Goal: Task Accomplishment & Management: Manage account settings

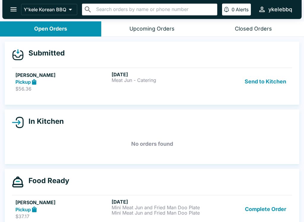
click at [85, 76] on h5 "[PERSON_NAME]" at bounding box center [62, 75] width 94 height 7
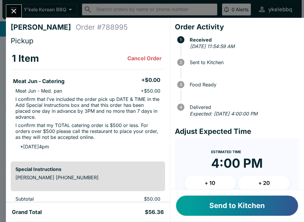
click at [12, 89] on li "Meat Jun - Med. pan + $50.00" at bounding box center [88, 91] width 155 height 8
click at [187, 212] on button "Send to Kitchen" at bounding box center [237, 206] width 122 height 20
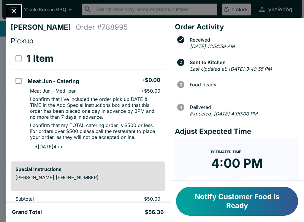
click at [287, 201] on button "Notify Customer Food is Ready" at bounding box center [237, 201] width 122 height 29
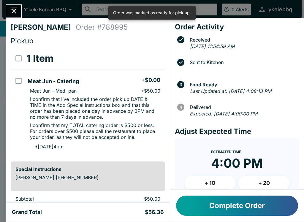
click at [14, 8] on icon "Close" at bounding box center [14, 11] width 8 height 8
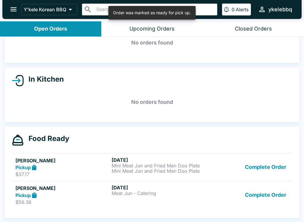
scroll to position [33, 0]
click at [215, 167] on div "Complete Order" at bounding box center [248, 167] width 81 height 21
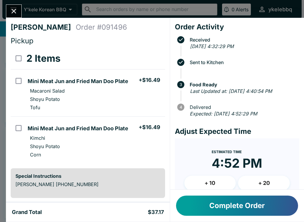
click at [4, 10] on div "[PERSON_NAME] Order # 091496 Pickup 2 Items Mini Meat Jun and Fried Man Doo Pla…" at bounding box center [152, 111] width 304 height 222
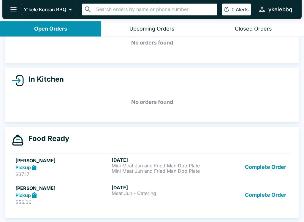
click at [42, 206] on link "[PERSON_NAME] Pickup $56.36 [DATE] Meat Jun - Catering Complete Order" at bounding box center [152, 195] width 281 height 28
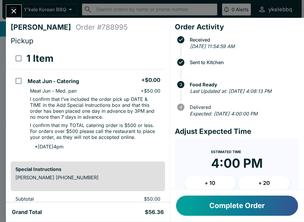
click at [259, 208] on button "Complete Order" at bounding box center [237, 206] width 122 height 20
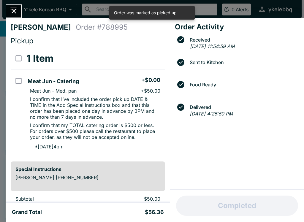
scroll to position [5, 0]
click at [16, 10] on icon "Close" at bounding box center [14, 11] width 5 height 5
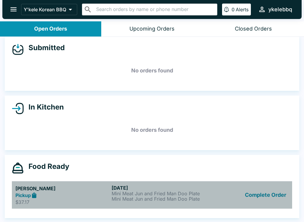
click at [66, 197] on div "Pickup" at bounding box center [62, 195] width 94 height 7
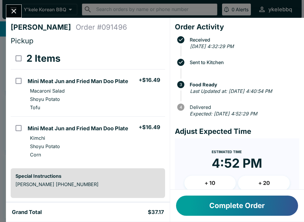
click at [226, 208] on button "Complete Order" at bounding box center [237, 206] width 122 height 20
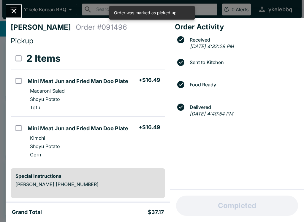
click at [16, 7] on icon "Close" at bounding box center [14, 11] width 8 height 8
